Goal: Obtain resource: Download file/media

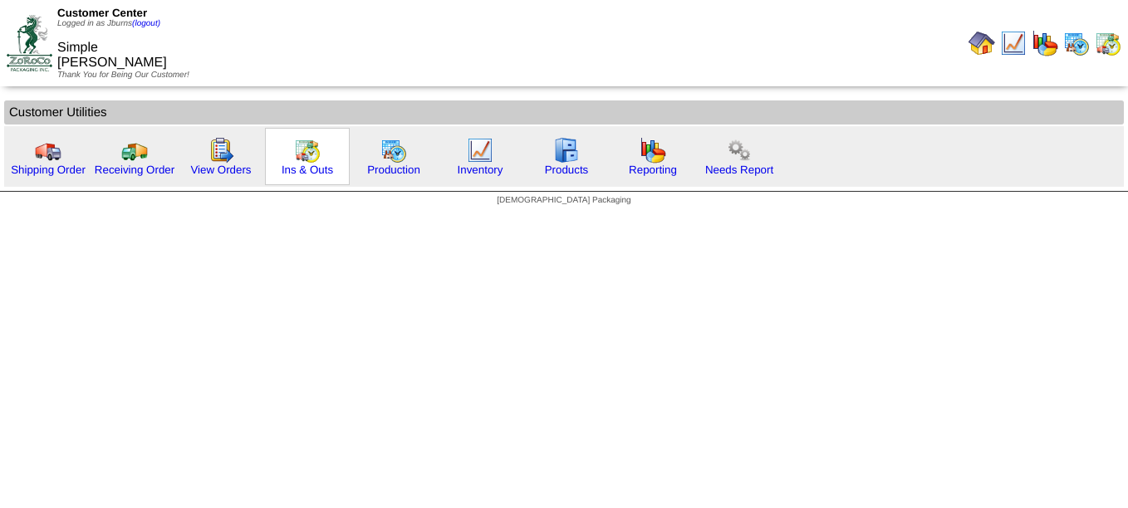
click at [321, 147] on div "Ins & Outs" at bounding box center [307, 156] width 85 height 57
click at [292, 158] on div "Ins & Outs" at bounding box center [307, 156] width 85 height 57
click at [306, 171] on link "Ins & Outs" at bounding box center [307, 170] width 51 height 12
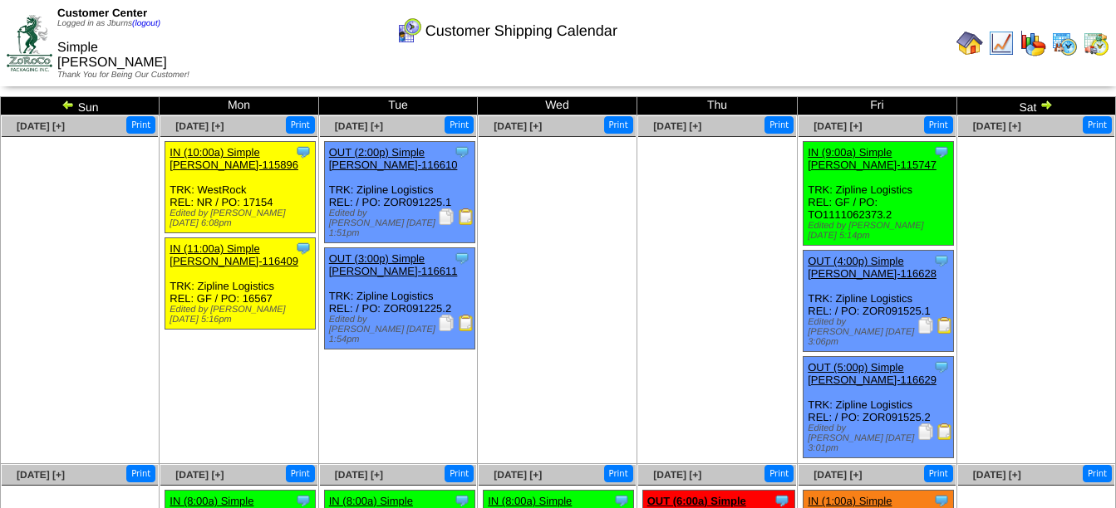
click at [926, 320] on img at bounding box center [925, 325] width 17 height 17
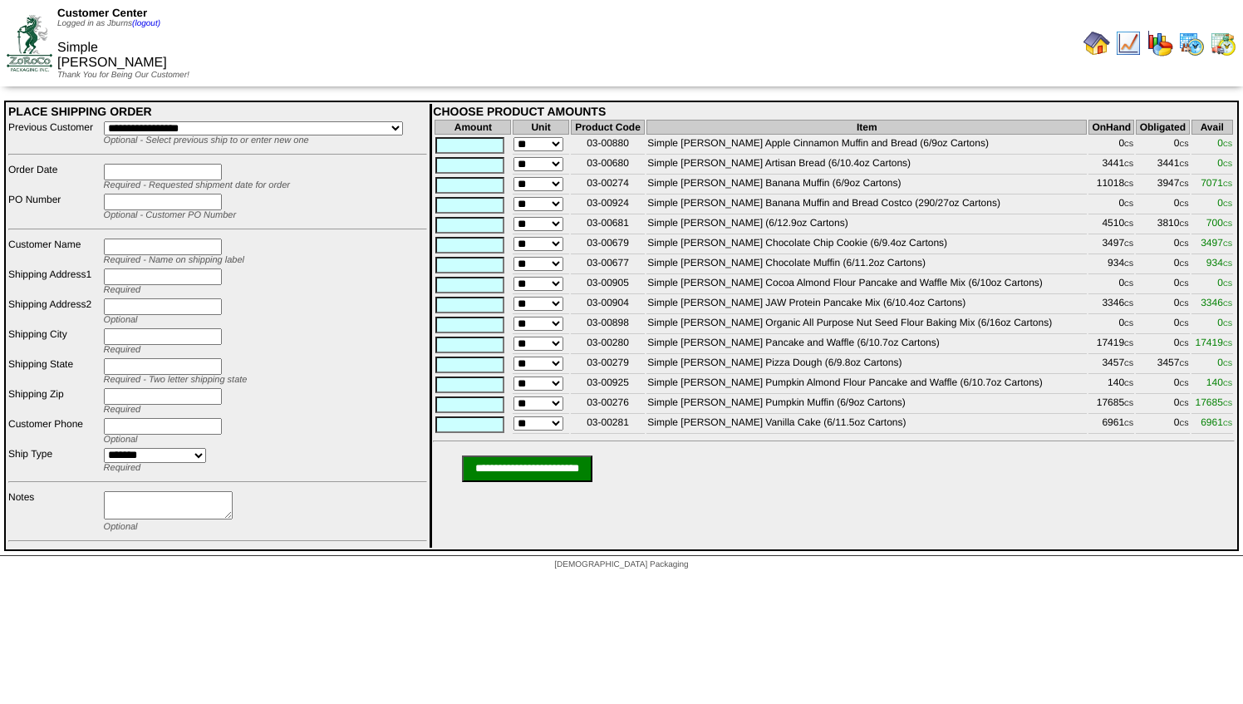
click at [22, 23] on img at bounding box center [30, 43] width 46 height 56
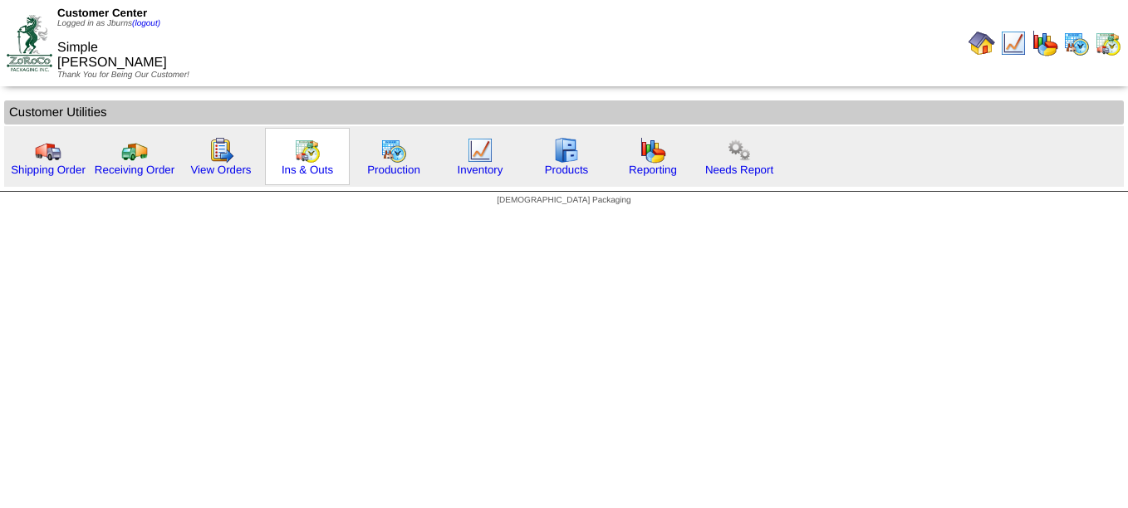
click at [286, 158] on div "Ins & Outs" at bounding box center [307, 156] width 85 height 57
click at [322, 154] on div "Ins & Outs" at bounding box center [307, 156] width 85 height 57
click at [307, 154] on img at bounding box center [307, 150] width 27 height 27
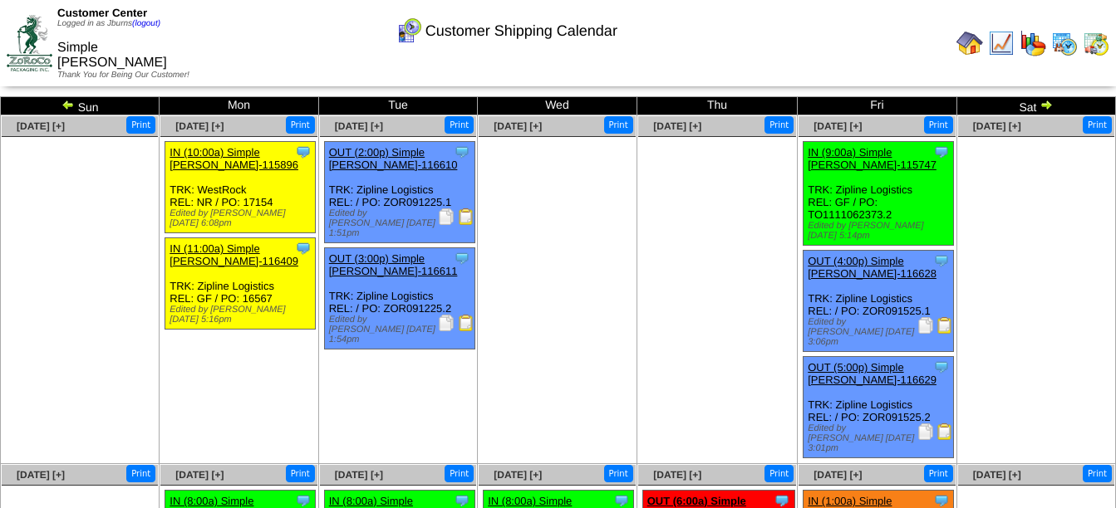
click at [919, 424] on img at bounding box center [925, 432] width 17 height 17
